Goal: Task Accomplishment & Management: Use online tool/utility

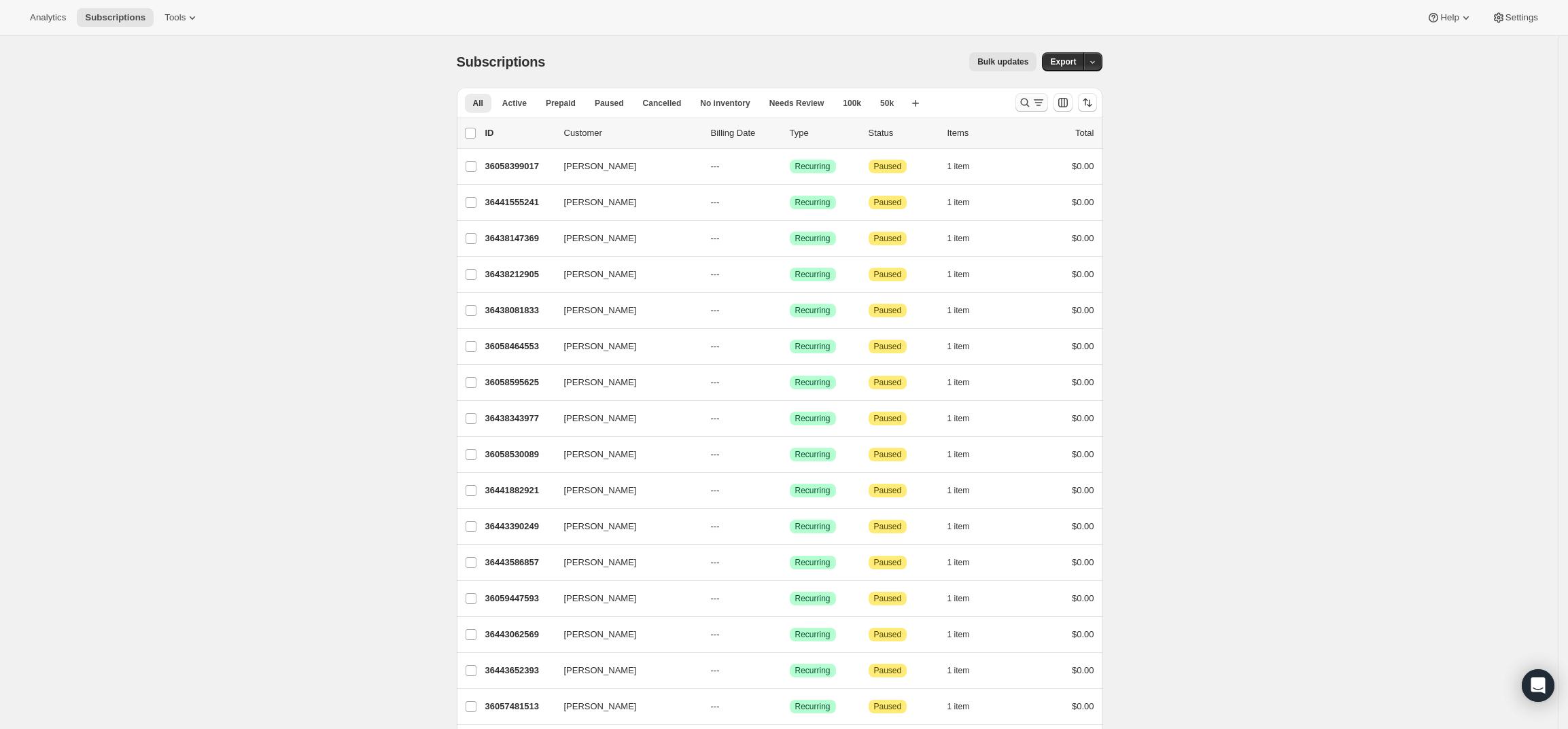
click at [1040, 105] on icon "Search and filter results" at bounding box center [1037, 104] width 5 height 1
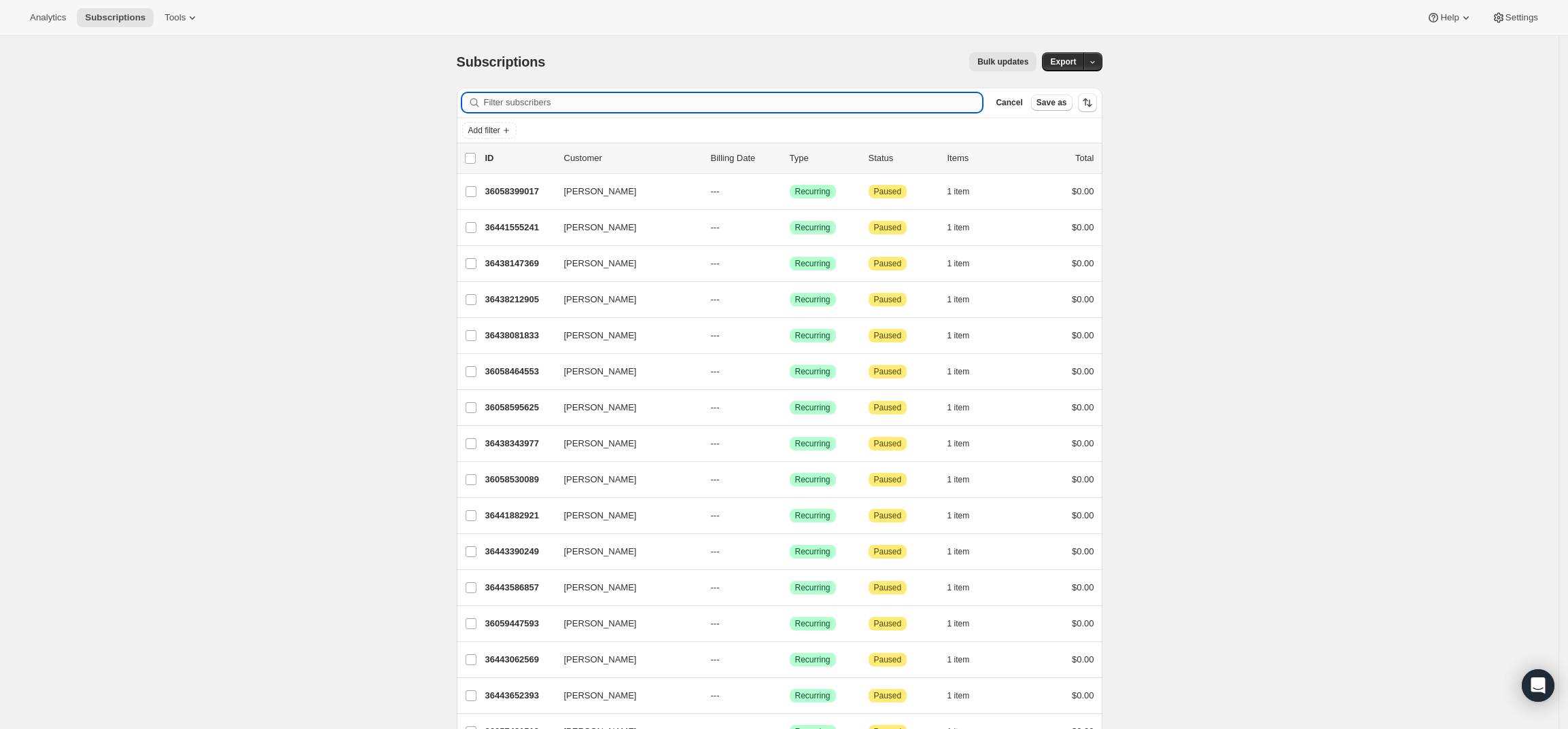
click at [690, 103] on input "Filter subscribers" at bounding box center [733, 103] width 499 height 19
paste input "[EMAIL_ADDRESS][DOMAIN_NAME]"
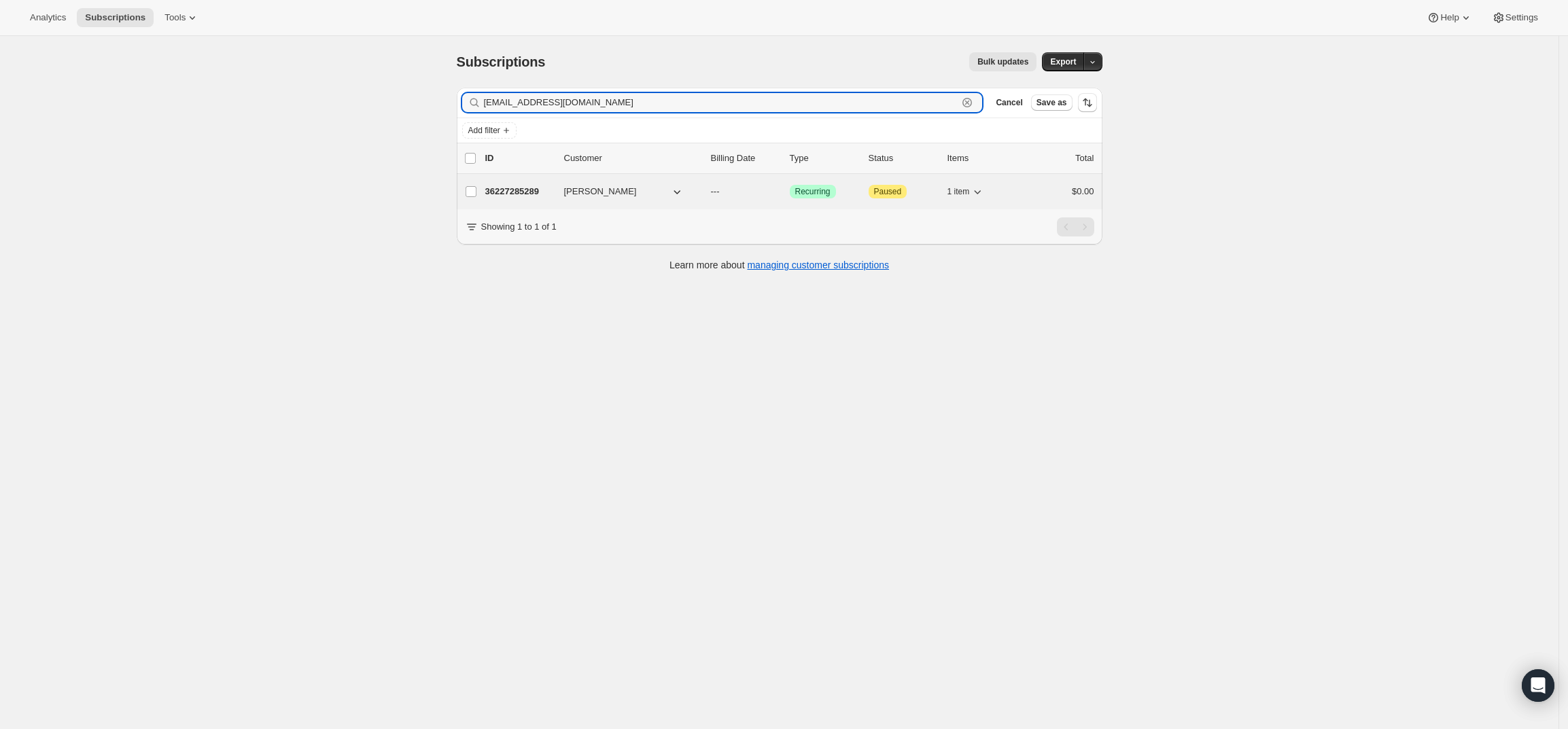
type input "[EMAIL_ADDRESS][DOMAIN_NAME]"
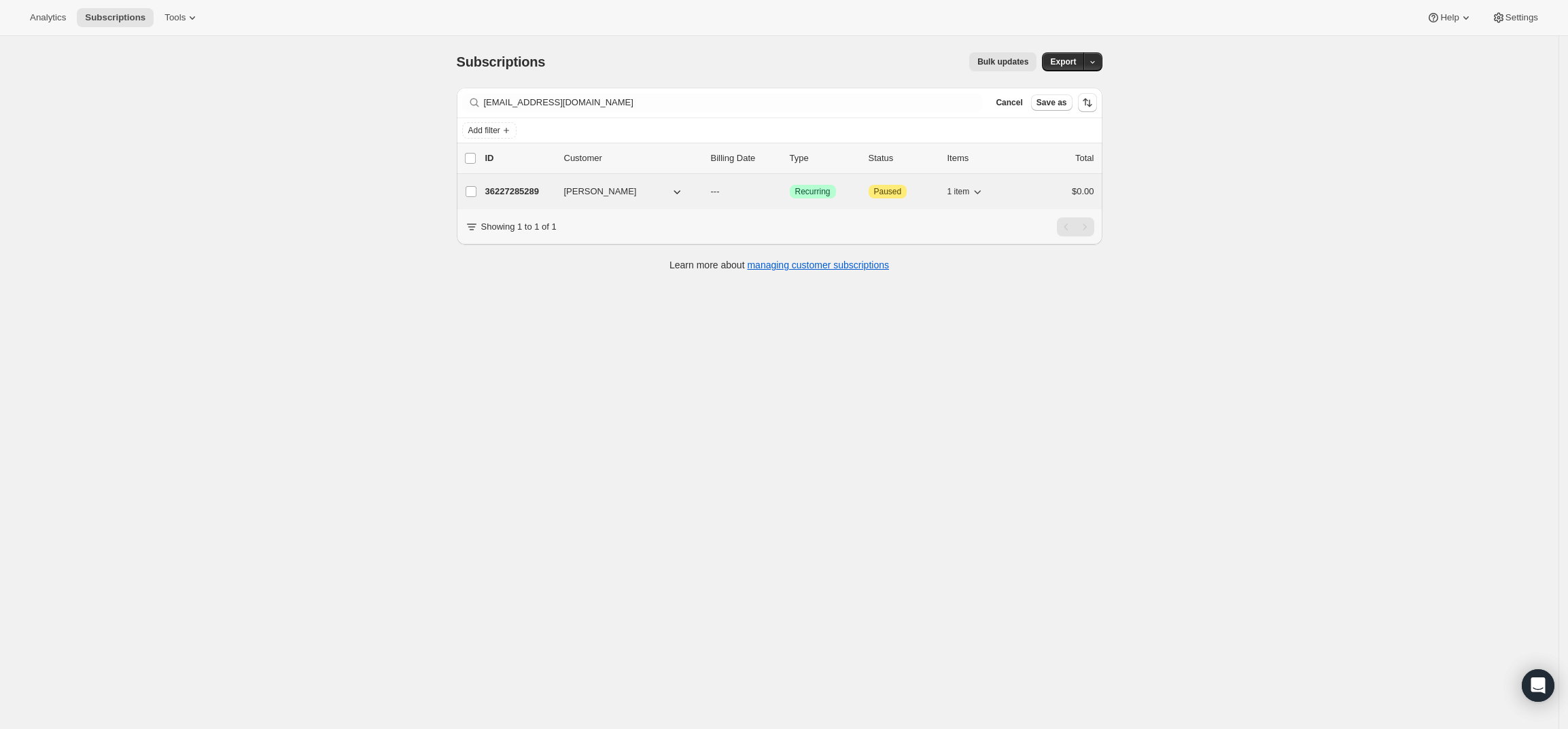
click at [507, 182] on div "36227285289 [PERSON_NAME] --- Success Recurring Attention Paused 1 item $0.00" at bounding box center [790, 192] width 609 height 19
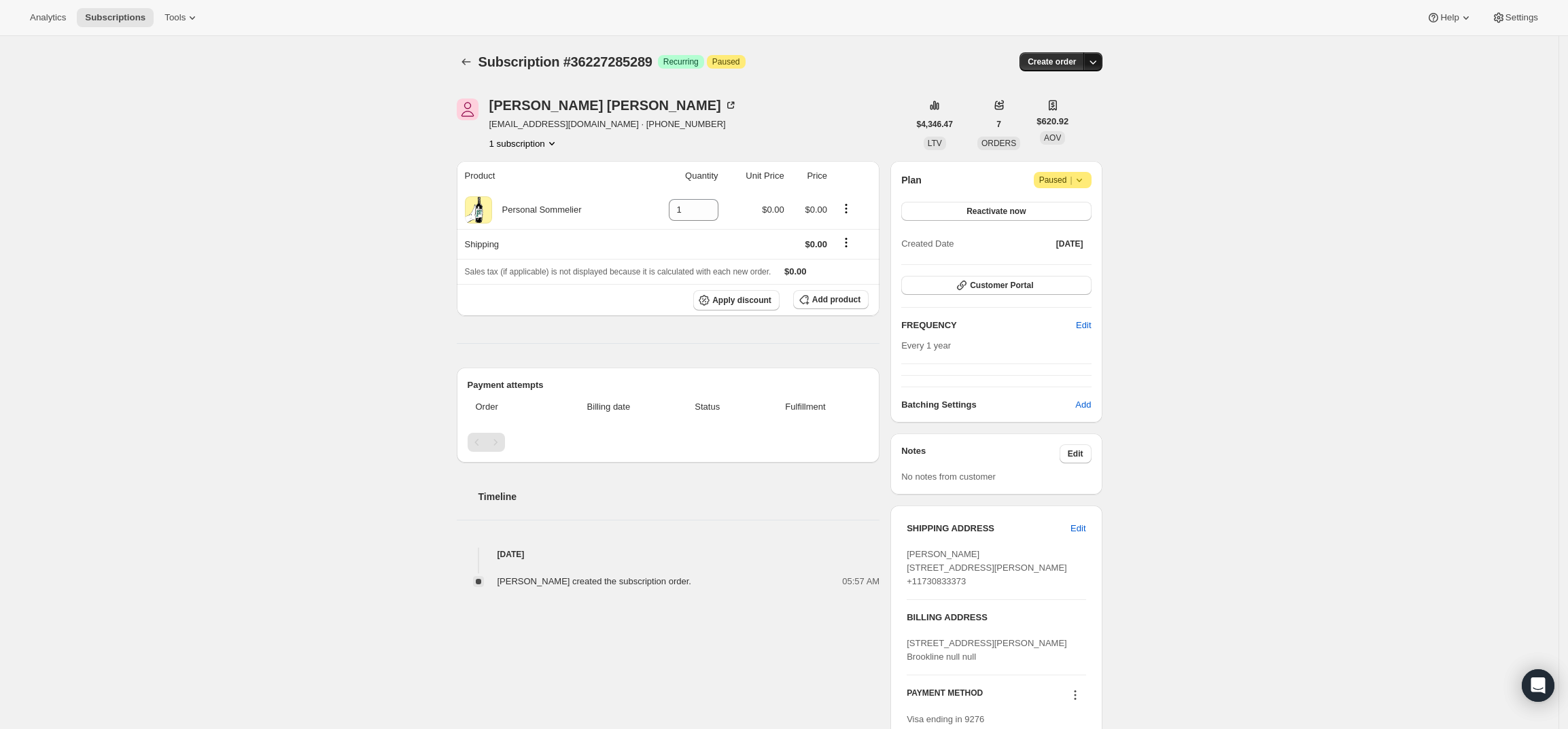
click at [1099, 60] on icon "button" at bounding box center [1093, 61] width 13 height 13
click at [1065, 116] on span "Create custom one-time order" at bounding box center [1039, 113] width 118 height 11
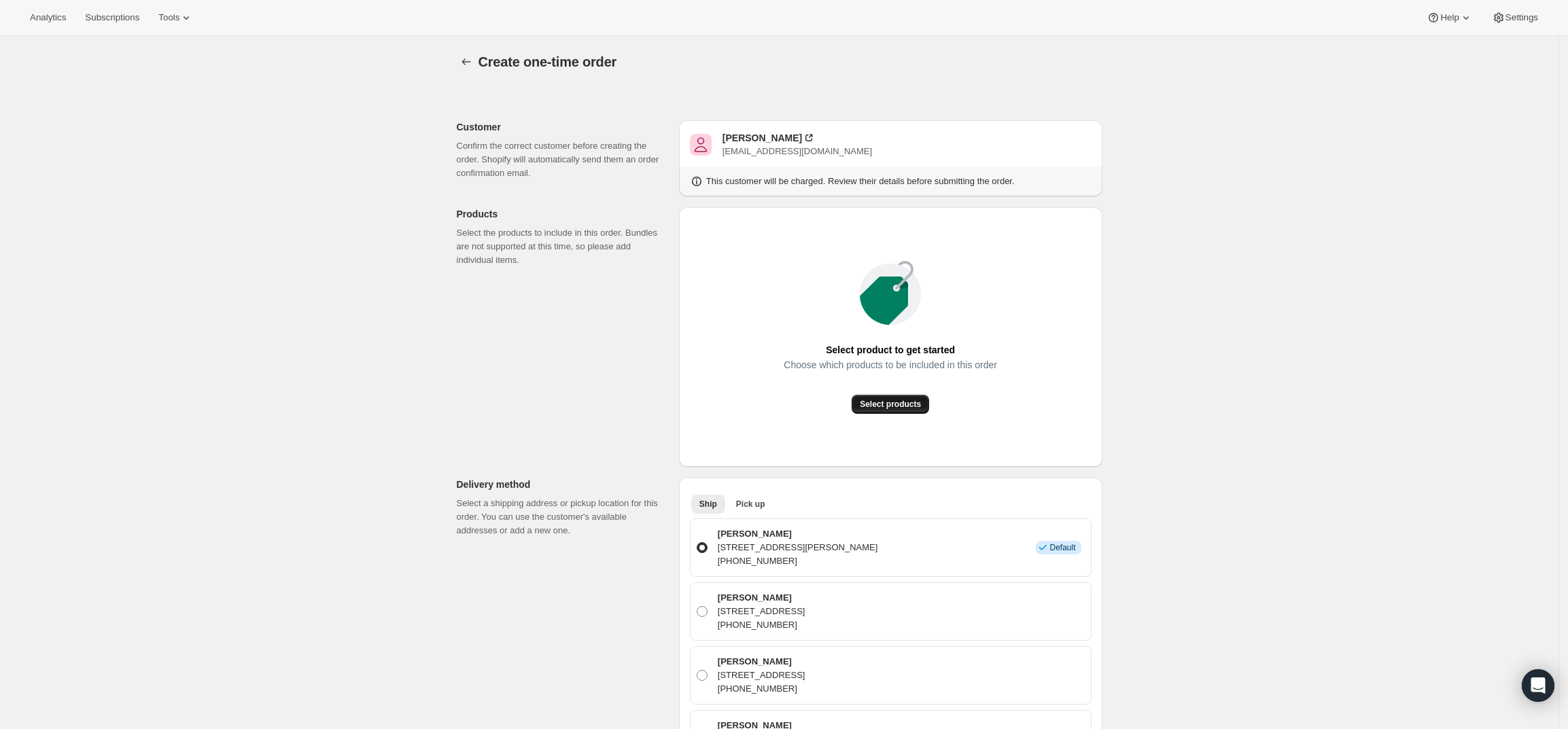
click at [875, 406] on span "Select products" at bounding box center [891, 404] width 61 height 11
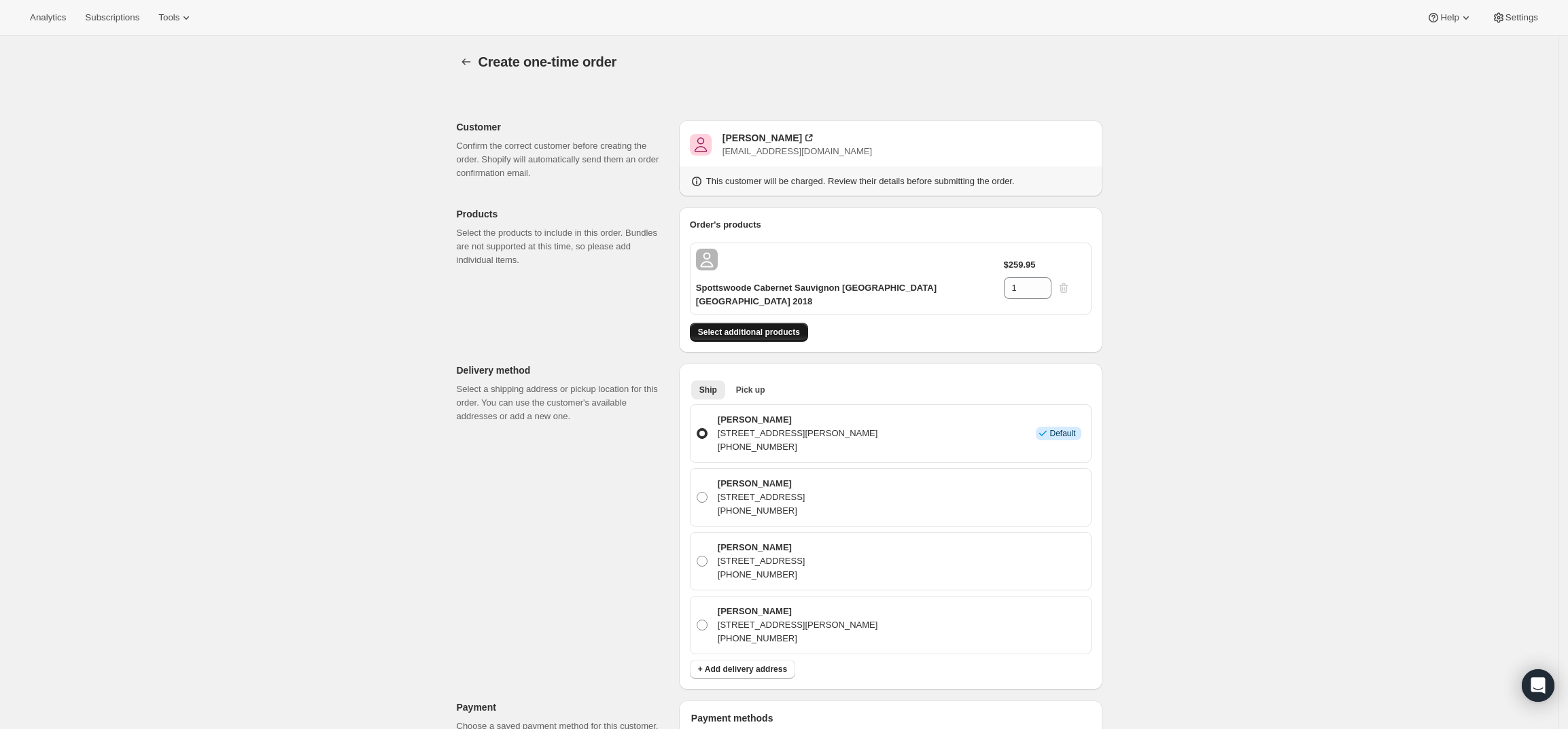
click at [775, 327] on span "Select additional products" at bounding box center [749, 331] width 102 height 11
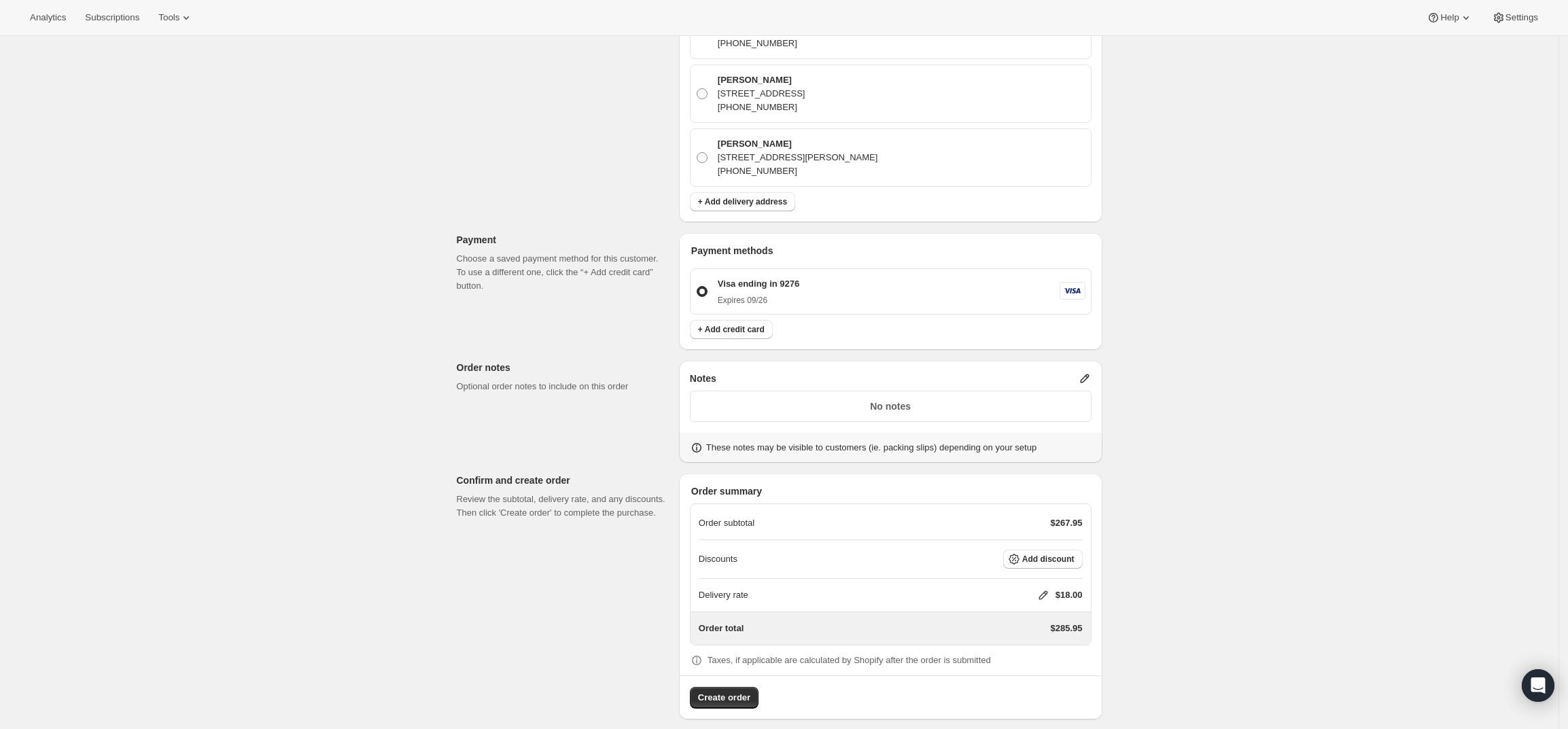
scroll to position [509, 0]
click at [1045, 593] on icon at bounding box center [1042, 597] width 9 height 9
click at [1023, 626] on input "0" at bounding box center [1051, 634] width 123 height 22
type input "0"
click at [1034, 675] on div "Delivery rate $ 0 Cancel Save" at bounding box center [1052, 636] width 176 height 85
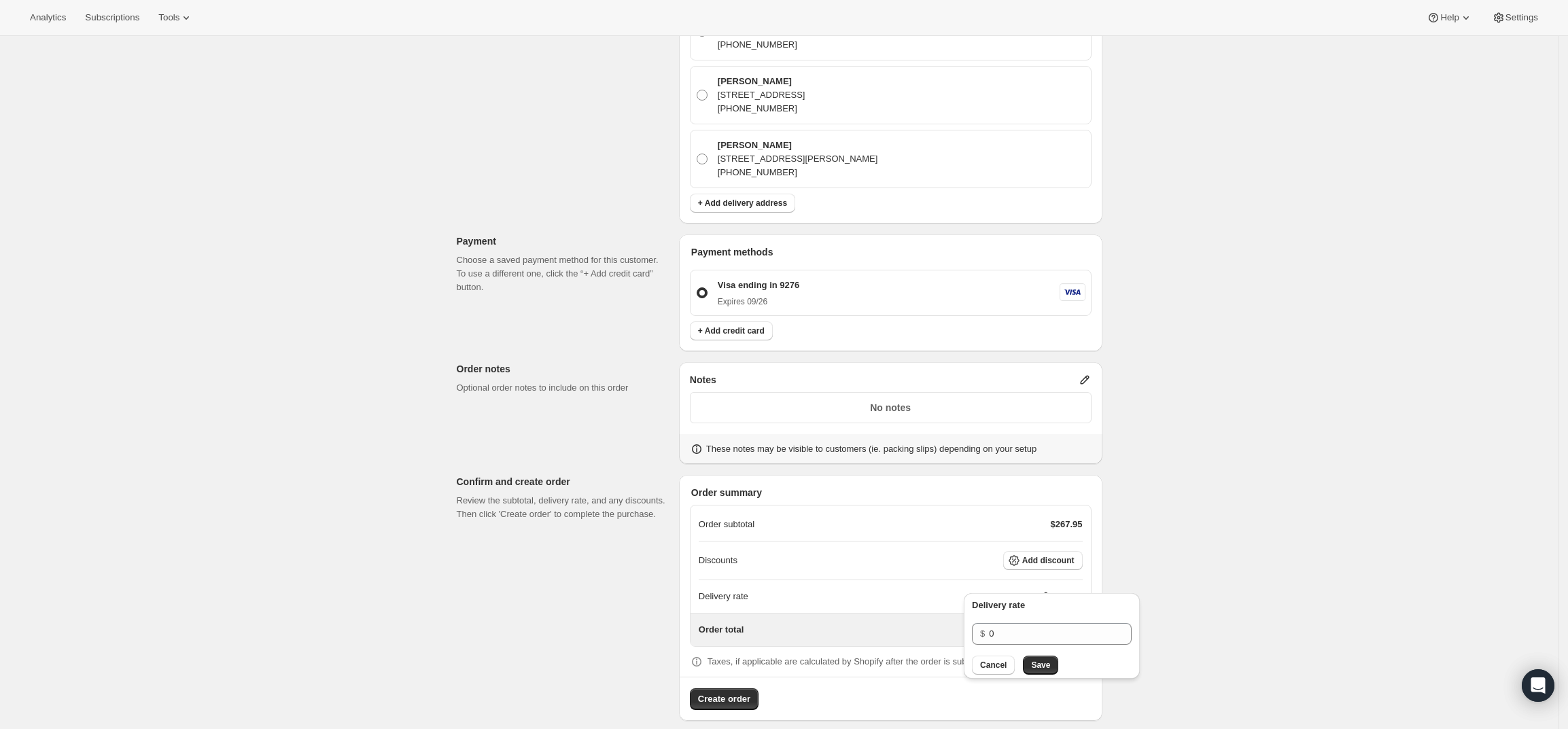
click at [1221, 510] on div "Create one-time order. This page is ready Create one-time order Customer Confir…" at bounding box center [779, 135] width 1558 height 1216
click at [1043, 590] on icon at bounding box center [1043, 597] width 13 height 13
click at [1099, 624] on input "0" at bounding box center [1051, 634] width 123 height 22
type input "0"
click at [1037, 664] on span "Save" at bounding box center [1041, 665] width 19 height 11
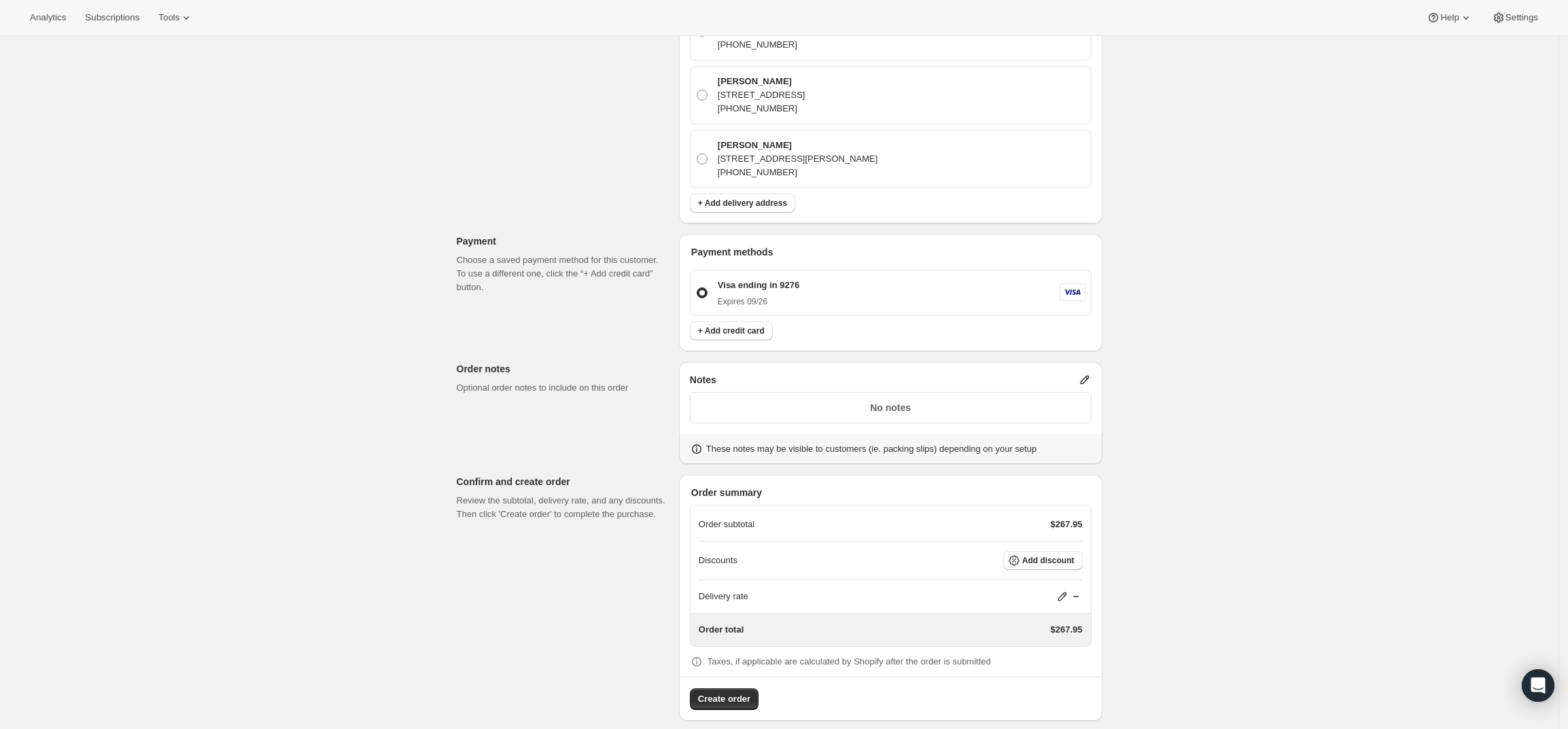
click at [1090, 374] on icon at bounding box center [1084, 380] width 13 height 13
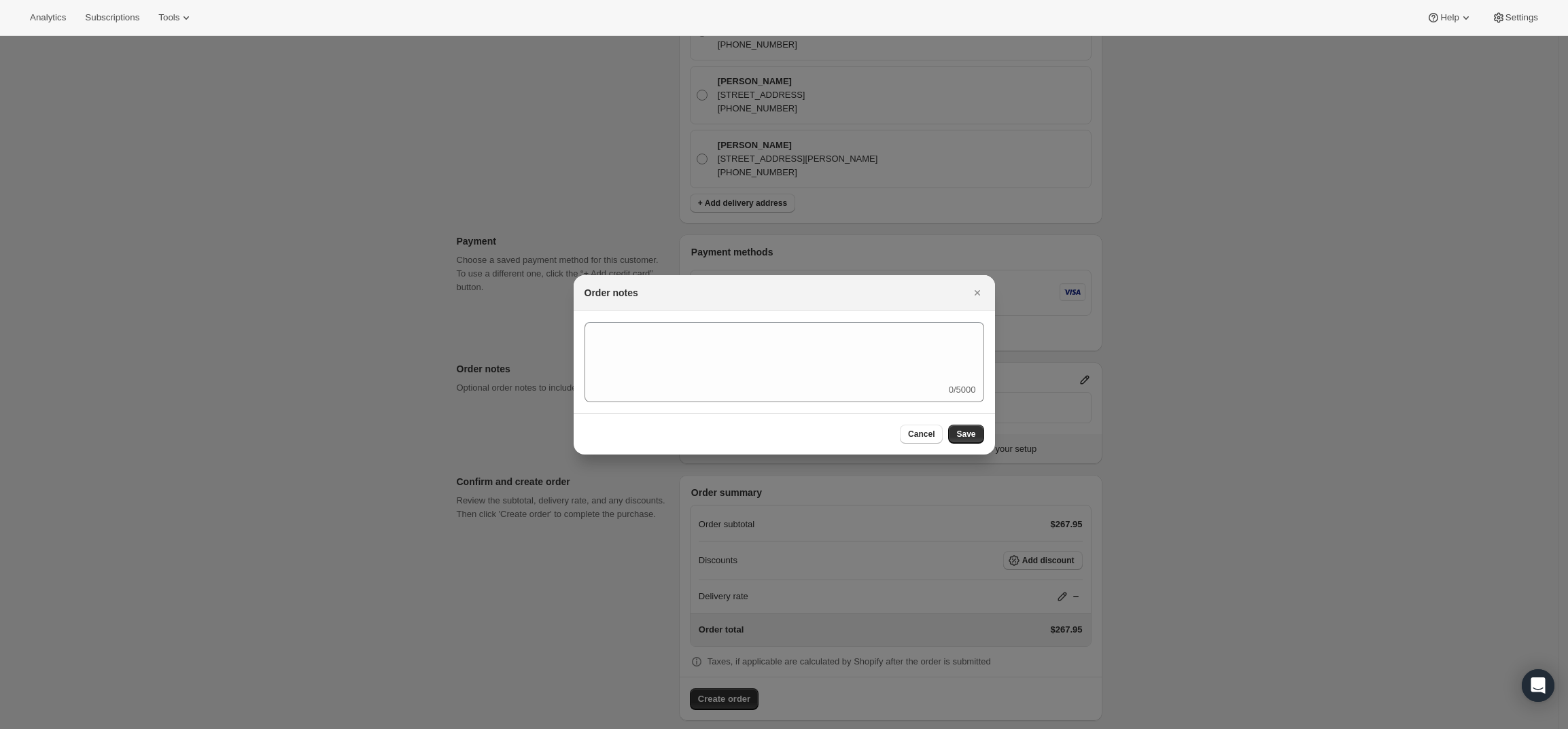
click at [820, 385] on div "0/5000" at bounding box center [784, 362] width 399 height 80
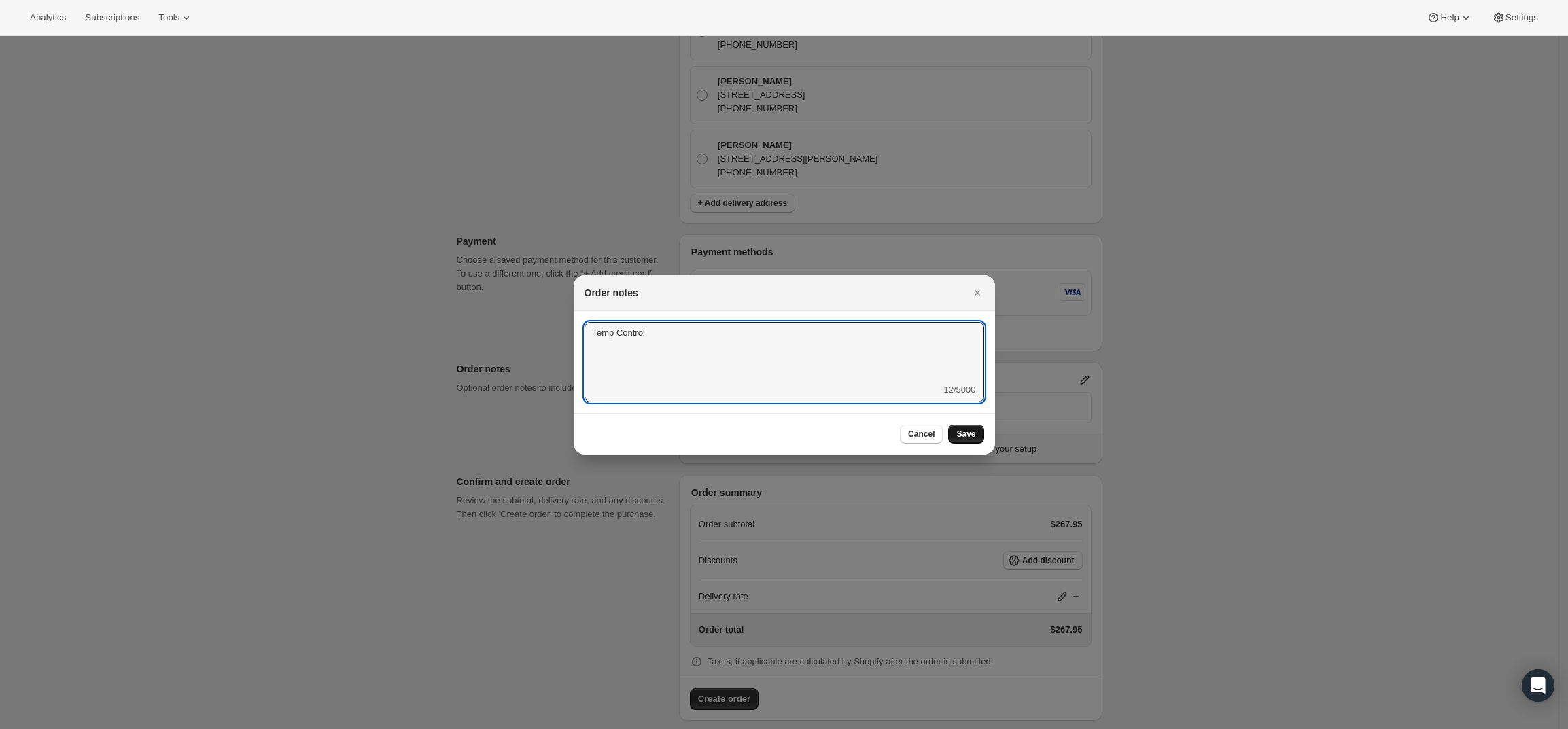
type textarea "Temp Control"
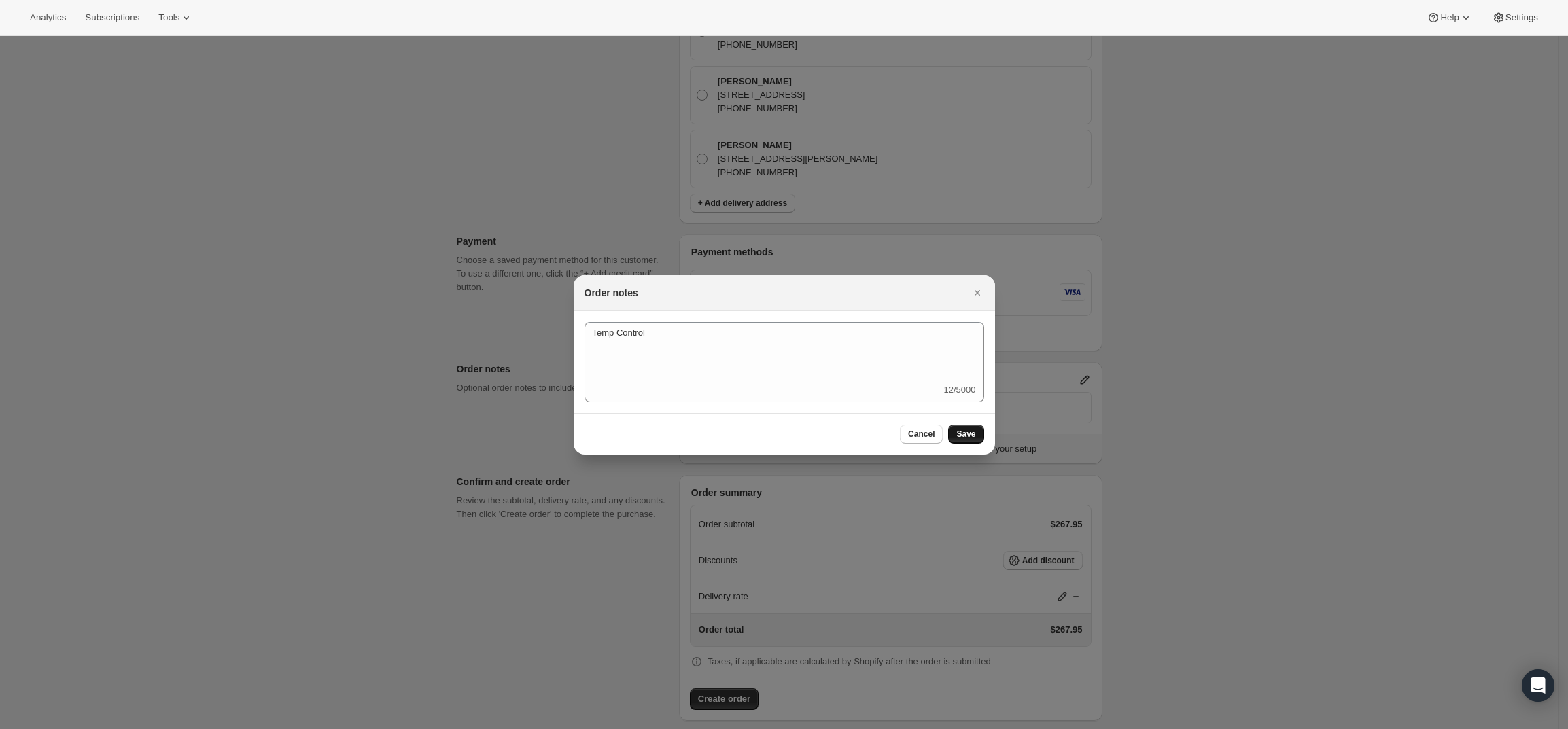
click at [954, 428] on button "Save" at bounding box center [966, 435] width 35 height 19
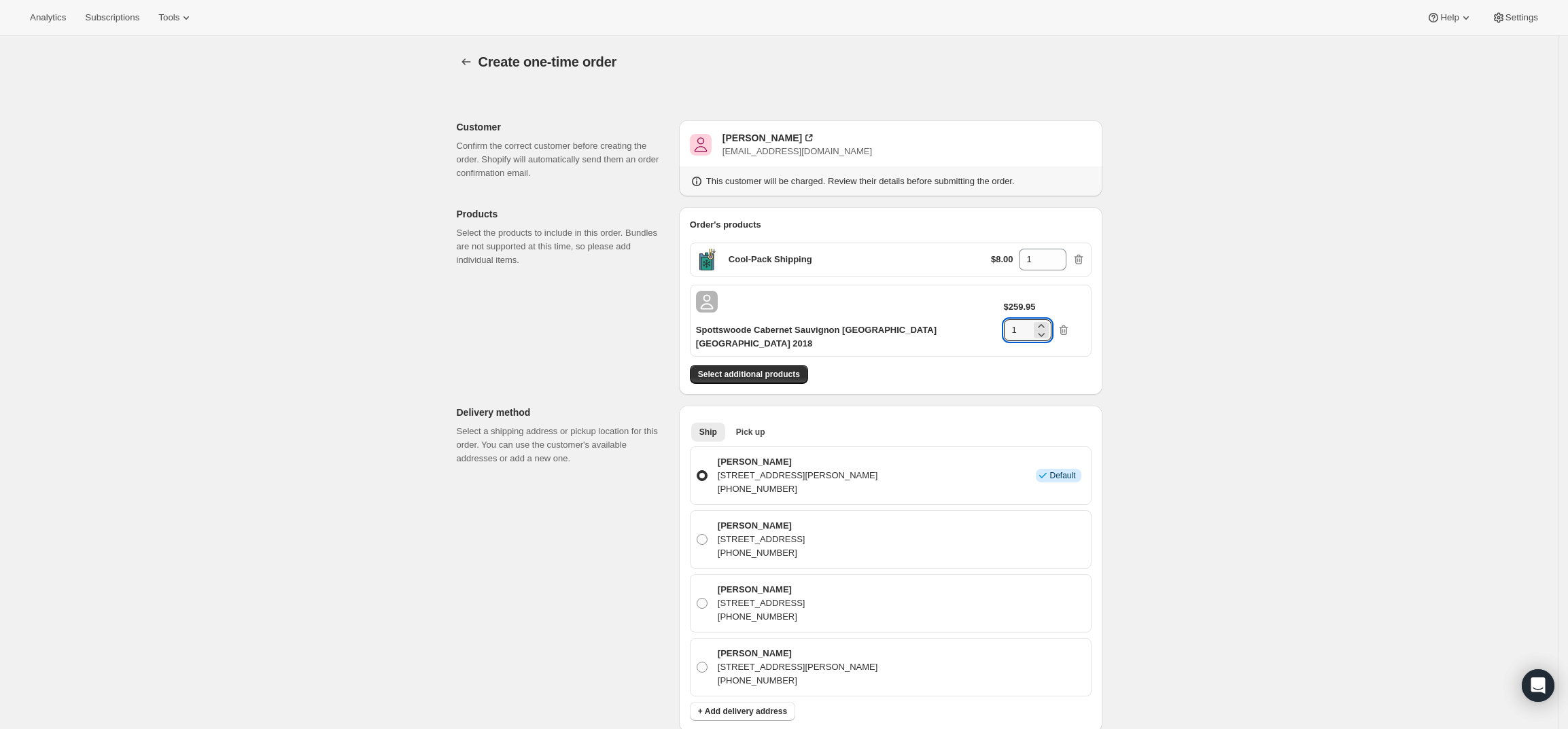
drag, startPoint x: 1045, startPoint y: 305, endPoint x: 1015, endPoint y: 306, distance: 30.0
click at [1015, 306] on div "$259.95 1" at bounding box center [1044, 321] width 81 height 41
type input "3"
click at [1171, 392] on div "Create one-time order. This page is ready Create one-time order Customer Confir…" at bounding box center [779, 650] width 1558 height 1228
click at [1178, 394] on div "Create one-time order. This page is ready Create one-time order Customer Confir…" at bounding box center [779, 644] width 1558 height 1216
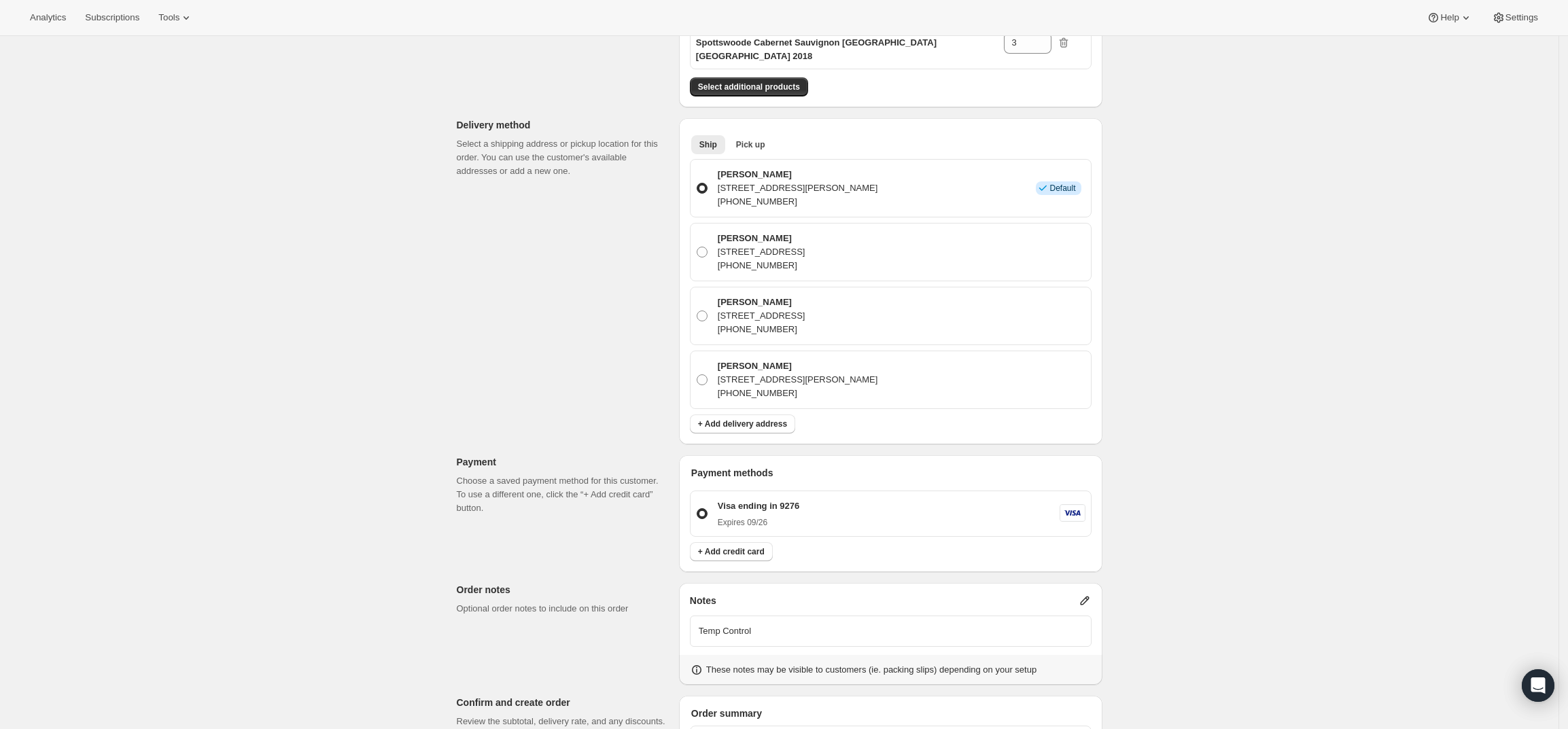
scroll to position [509, 0]
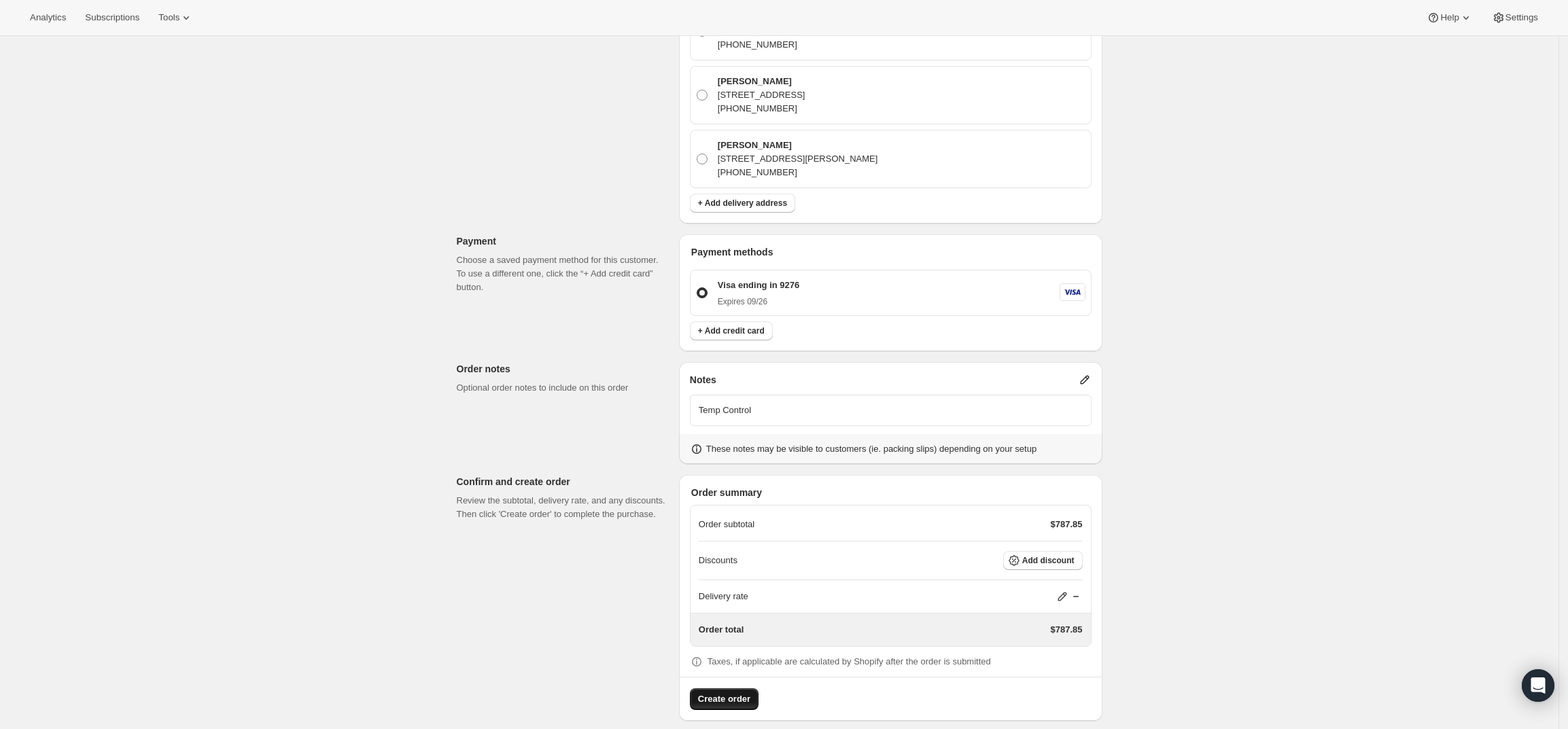
click at [707, 689] on button "Create order" at bounding box center [724, 699] width 69 height 22
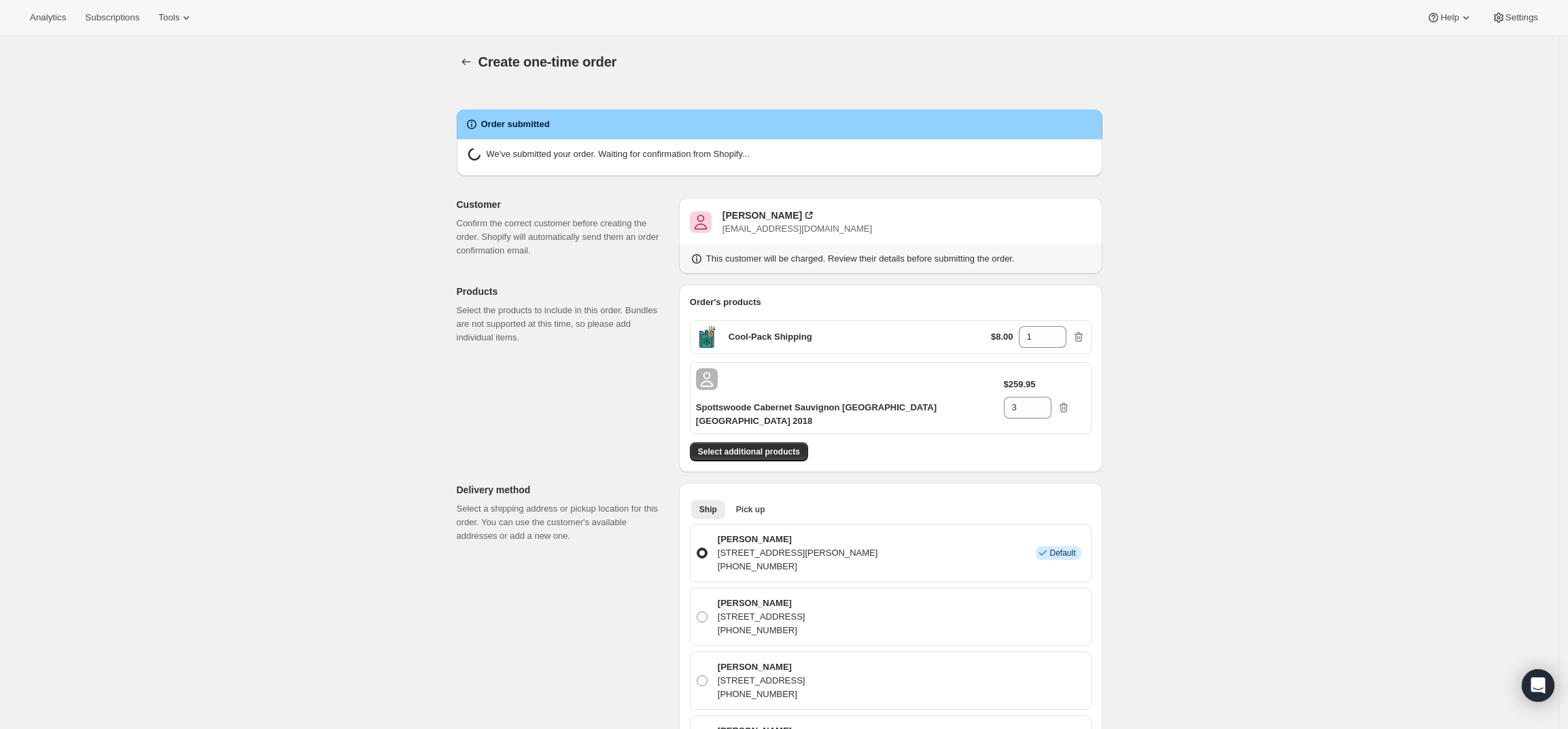
radio input "true"
